Goal: Check status: Check status

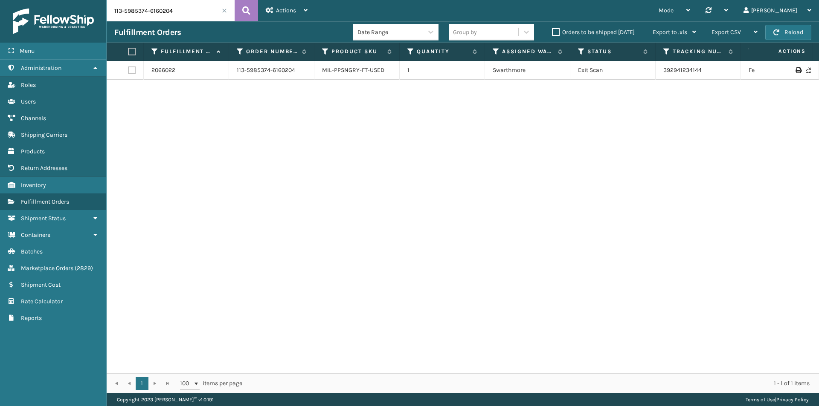
drag, startPoint x: 183, startPoint y: 26, endPoint x: 185, endPoint y: 16, distance: 10.0
click at [183, 25] on div "Fulfillment Orders Date Range Group by Orders to be shipped [DATE] Export to .x…" at bounding box center [463, 31] width 712 height 21
click at [185, 16] on input "113-5985374-6160204" at bounding box center [171, 10] width 128 height 21
drag, startPoint x: 747, startPoint y: 73, endPoint x: 665, endPoint y: 77, distance: 82.4
click at [665, 77] on tr "2066022 113-5985374-6160204 MIL-PPSNGRY-FT-USED 1 Swarthmore Exit Scan 39294123…" at bounding box center [584, 70] width 954 height 19
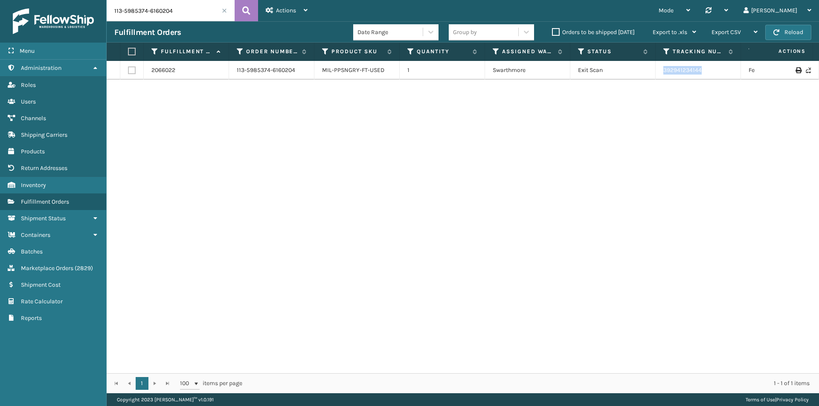
copy link "392941234144"
click at [162, 8] on input "113-5985374-6160204" at bounding box center [171, 10] width 128 height 21
paste input "2-8033617-9720245"
click at [237, 9] on button at bounding box center [246, 10] width 23 height 21
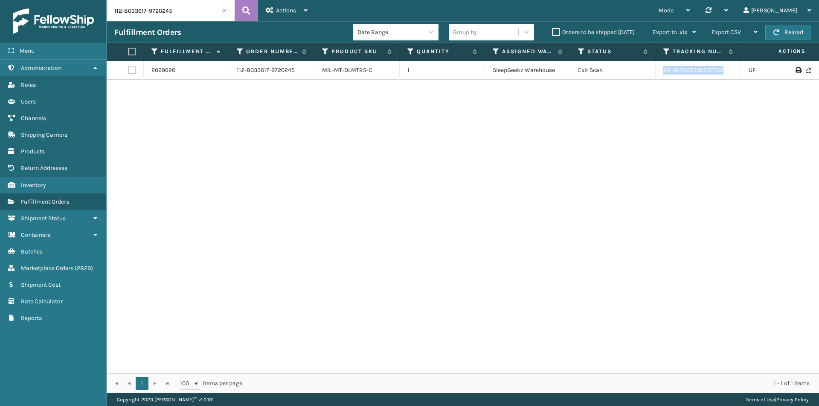
drag, startPoint x: 734, startPoint y: 73, endPoint x: 658, endPoint y: 72, distance: 76.8
click at [658, 72] on td "1ZH0R7060339557052" at bounding box center [698, 70] width 85 height 19
copy link "1ZH0R7060339557052"
drag, startPoint x: 167, startPoint y: 14, endPoint x: 234, endPoint y: 11, distance: 67.5
click at [167, 14] on input "112-8033617-9720245" at bounding box center [171, 10] width 128 height 21
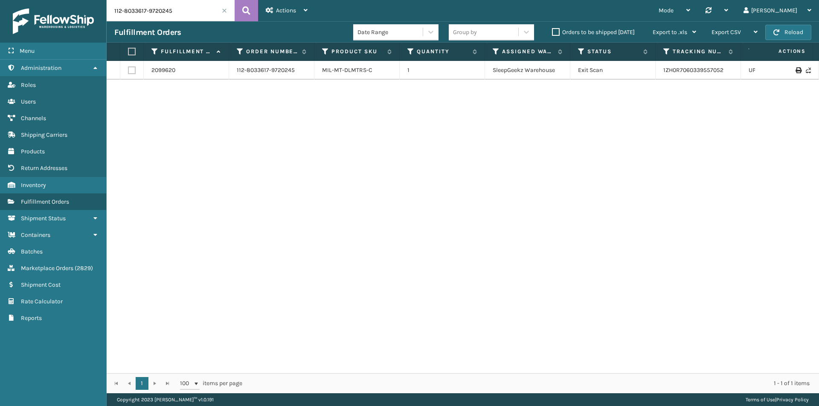
paste input "4-8693614-5720240"
click at [247, 18] on button at bounding box center [246, 10] width 23 height 21
drag, startPoint x: 728, startPoint y: 82, endPoint x: 655, endPoint y: 82, distance: 72.9
click at [655, 82] on tr "2081755 114-8693614-5720240 MIL-PPSNWHT-1 [STREET_ADDRESS] 393241122720 FedEx H…" at bounding box center [584, 74] width 954 height 27
copy tr "393241122720"
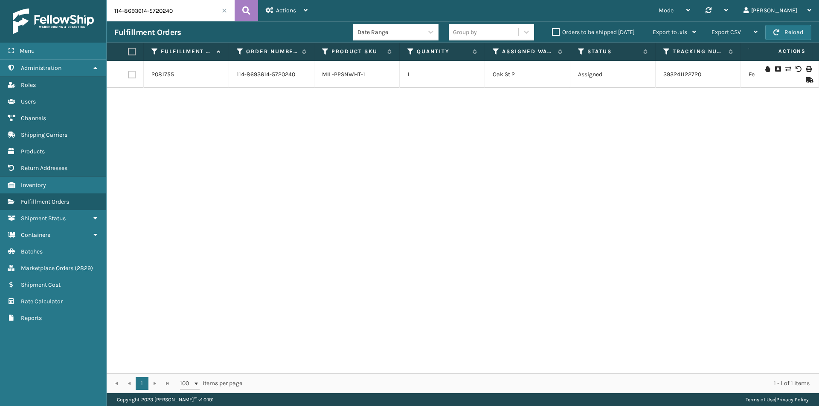
click at [178, 16] on input "114-8693614-5720240" at bounding box center [171, 10] width 128 height 21
paste input "9335687-8162654"
click at [241, 10] on button at bounding box center [246, 10] width 23 height 21
drag, startPoint x: 709, startPoint y: 76, endPoint x: 663, endPoint y: 75, distance: 46.1
click at [663, 75] on td "393367673624" at bounding box center [698, 74] width 85 height 27
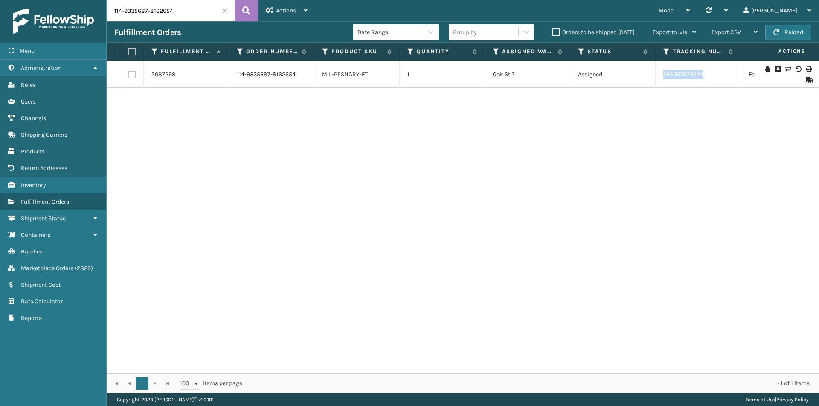
copy link "393367673624"
click at [168, 3] on input "114-9335687-8162654" at bounding box center [171, 10] width 128 height 21
paste input "[PHONE_NUMBER]"
click at [235, 11] on button at bounding box center [246, 10] width 23 height 21
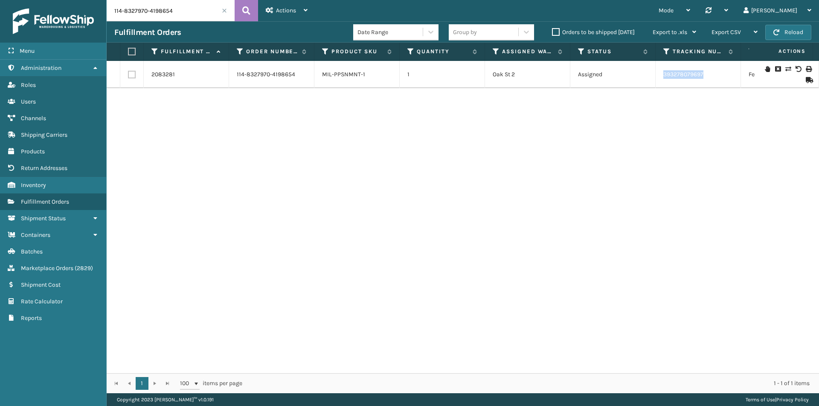
drag, startPoint x: 665, startPoint y: 83, endPoint x: 636, endPoint y: 82, distance: 29.0
click at [636, 82] on tr "2083281 114-8327970-4198654 MIL-PPSNMNT-1 [STREET_ADDRESS] 393278079697 [GEOGRA…" at bounding box center [584, 74] width 954 height 27
copy tr "393278079697"
click at [166, 9] on input "114-8327970-4198654" at bounding box center [171, 10] width 128 height 21
paste input "5877409-3305863"
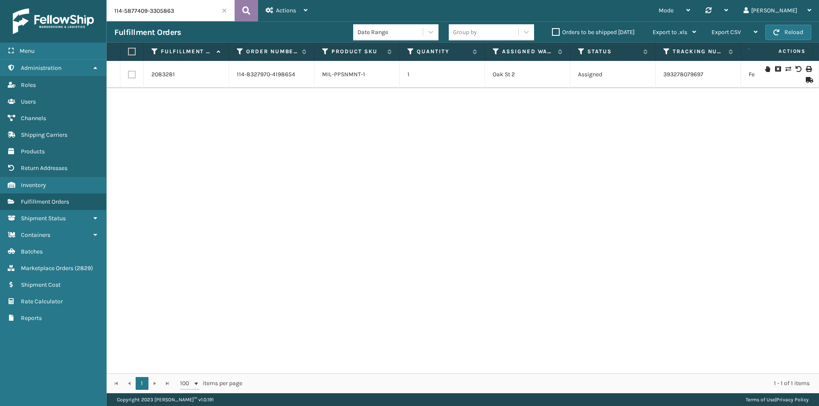
click at [237, 9] on button at bounding box center [246, 10] width 23 height 21
drag, startPoint x: 735, startPoint y: 79, endPoint x: 654, endPoint y: 83, distance: 81.1
click at [654, 83] on tr "2084396 114-5877409-3305863 MIL-PPSNPRP-1 [STREET_ADDRESS] 393292916289 FedEx H…" at bounding box center [584, 74] width 954 height 27
copy tr "393292916289"
click at [177, 16] on input "114-5877409-3305863" at bounding box center [171, 10] width 128 height 21
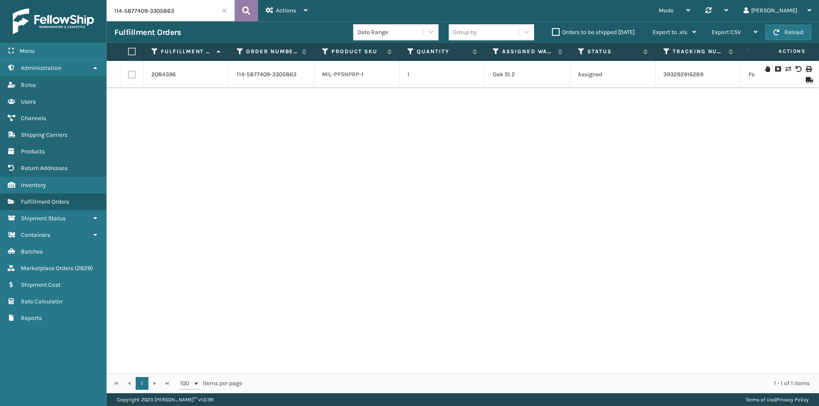
paste input "1438928-9429836"
click at [244, 11] on icon at bounding box center [246, 10] width 8 height 13
drag, startPoint x: 712, startPoint y: 78, endPoint x: 662, endPoint y: 81, distance: 49.6
click at [662, 81] on td "393087244701" at bounding box center [698, 74] width 85 height 27
copy link "393087244701"
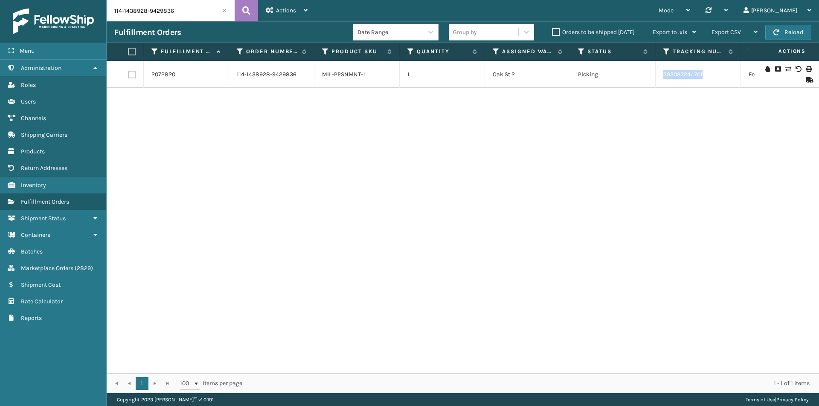
click at [157, 14] on input "114-1438928-9429836" at bounding box center [171, 10] width 128 height 21
paste input "7666920-4849839"
click at [245, 11] on icon at bounding box center [246, 10] width 8 height 13
click at [191, 12] on input "114-7666920-4849839" at bounding box center [171, 10] width 128 height 21
click at [244, 10] on icon at bounding box center [246, 10] width 8 height 13
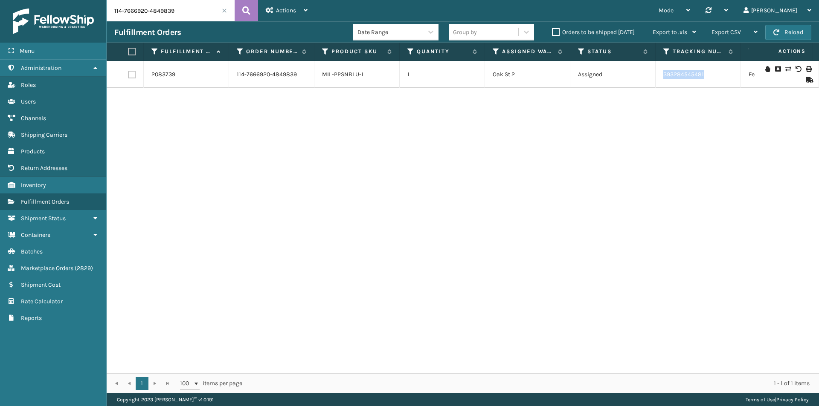
drag, startPoint x: 733, startPoint y: 81, endPoint x: 661, endPoint y: 83, distance: 72.1
click at [661, 83] on td "393284545481" at bounding box center [698, 74] width 85 height 27
copy link "393284545481"
click at [172, 6] on input "114-7666920-4849839" at bounding box center [171, 10] width 128 height 21
paste input "3-2515352-362582"
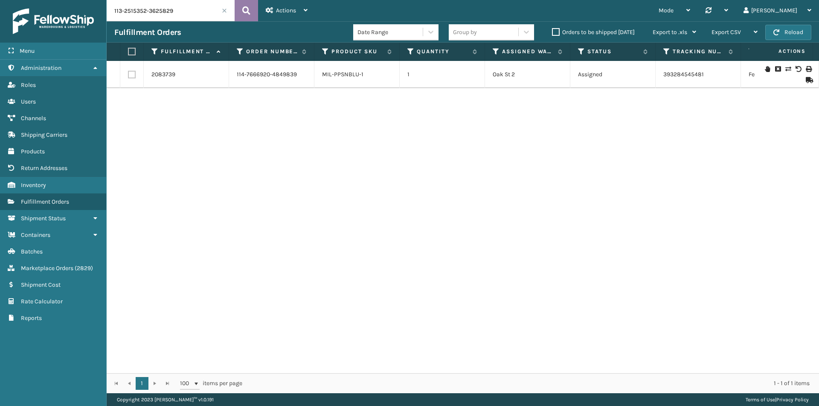
click at [242, 9] on button at bounding box center [246, 10] width 23 height 21
drag, startPoint x: 723, startPoint y: 71, endPoint x: 646, endPoint y: 76, distance: 77.4
click at [646, 76] on tr "2067703 113-2515352-3625829 MIL-CFB-DL 1 SleepGeekz Warehouse Exit Scan 1ZH0R70…" at bounding box center [584, 70] width 954 height 19
click at [192, 9] on input "113-2515352-3625829" at bounding box center [171, 10] width 128 height 21
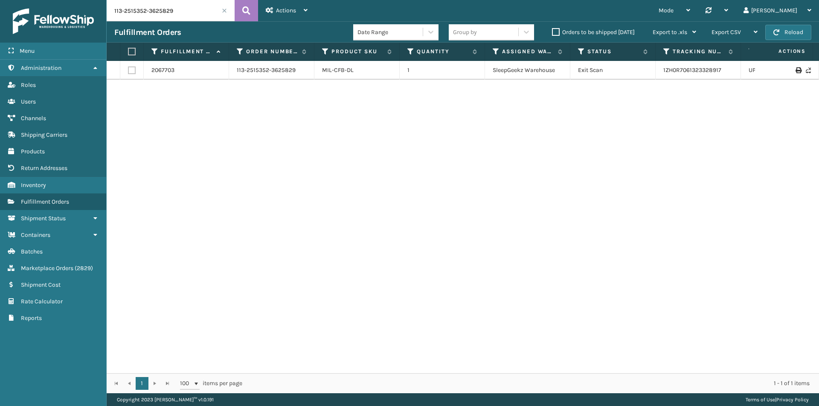
click at [192, 9] on input "113-2515352-3625829" at bounding box center [171, 10] width 128 height 21
click at [248, 101] on div "2067703 113-2515352-3625829 MIL-CFB-DL 1 SleepGeekz Warehouse Exit Scan 1ZH0R70…" at bounding box center [463, 217] width 712 height 313
click at [200, 15] on input "113-2515352-3625829" at bounding box center [171, 10] width 128 height 21
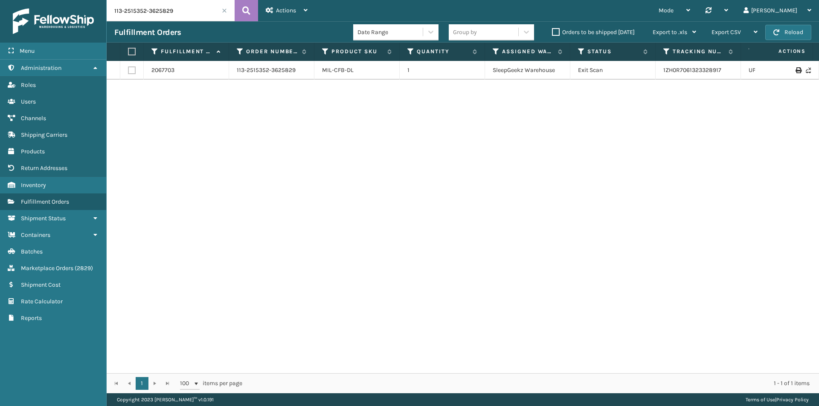
paste input "1-9238381-9233004"
type input "111-9238381-9233004"
click at [248, 6] on icon at bounding box center [246, 10] width 8 height 13
drag, startPoint x: 727, startPoint y: 73, endPoint x: 654, endPoint y: 77, distance: 72.6
click at [654, 77] on tr "2086487 111-9238381-9233004 MIL-PPSNBLK-1 [STREET_ADDRESS] 2 Assigned 393345073…" at bounding box center [584, 74] width 954 height 27
